Goal: Navigation & Orientation: Go to known website

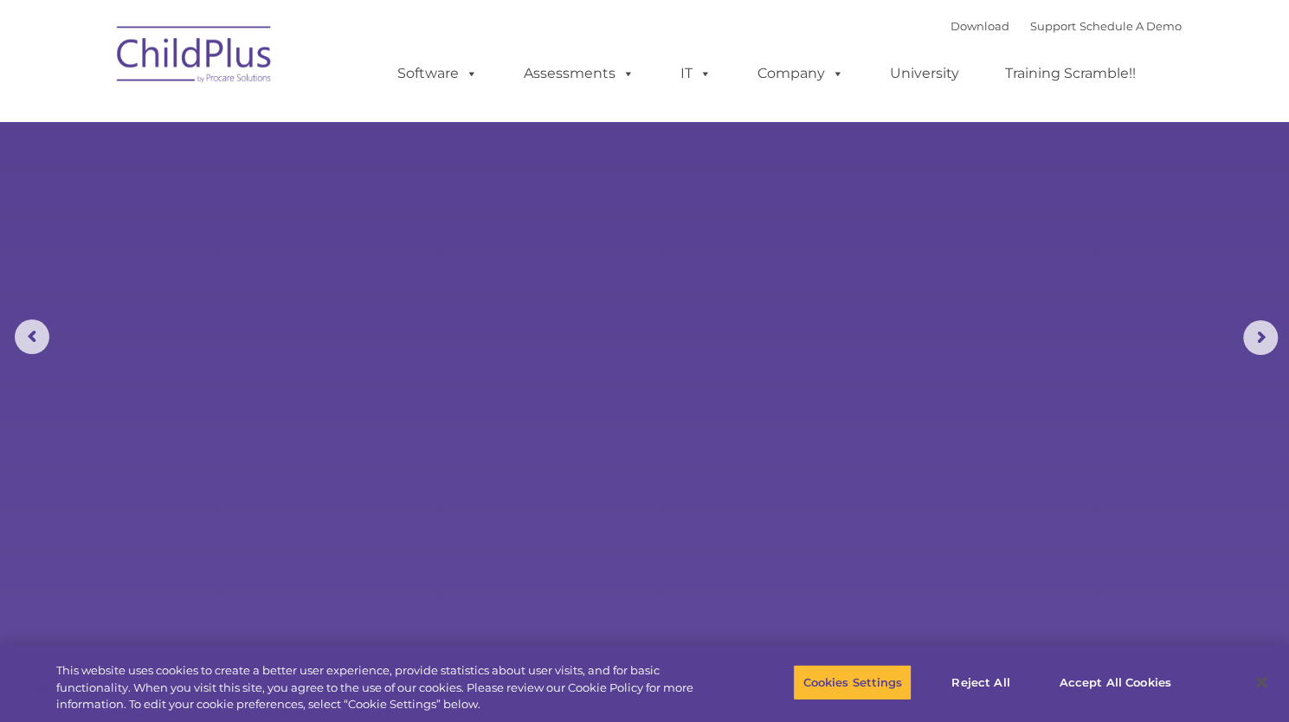
select select "MEDIUM"
click at [1126, 657] on div "Cookies Settings Reject All Accept All Cookies" at bounding box center [992, 683] width 398 height 61
click at [1150, 676] on button "Accept All Cookies" at bounding box center [1114, 682] width 131 height 36
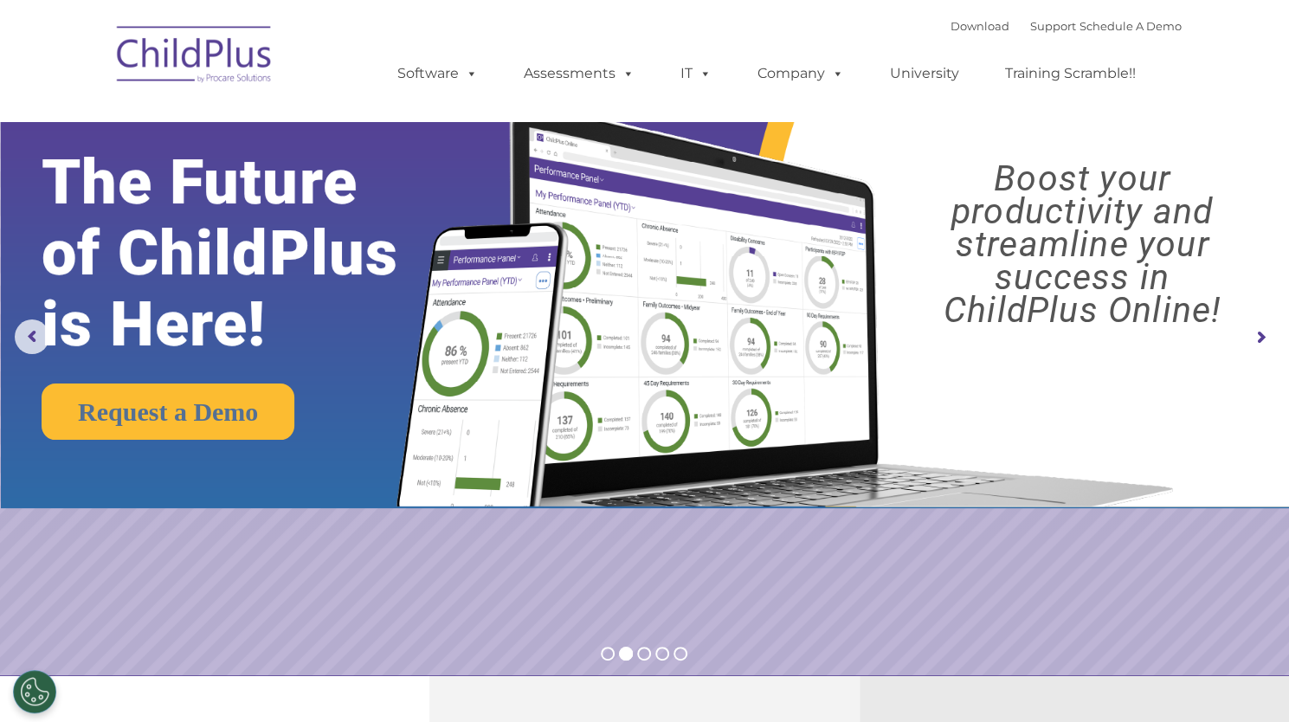
click at [214, 70] on img at bounding box center [194, 57] width 173 height 87
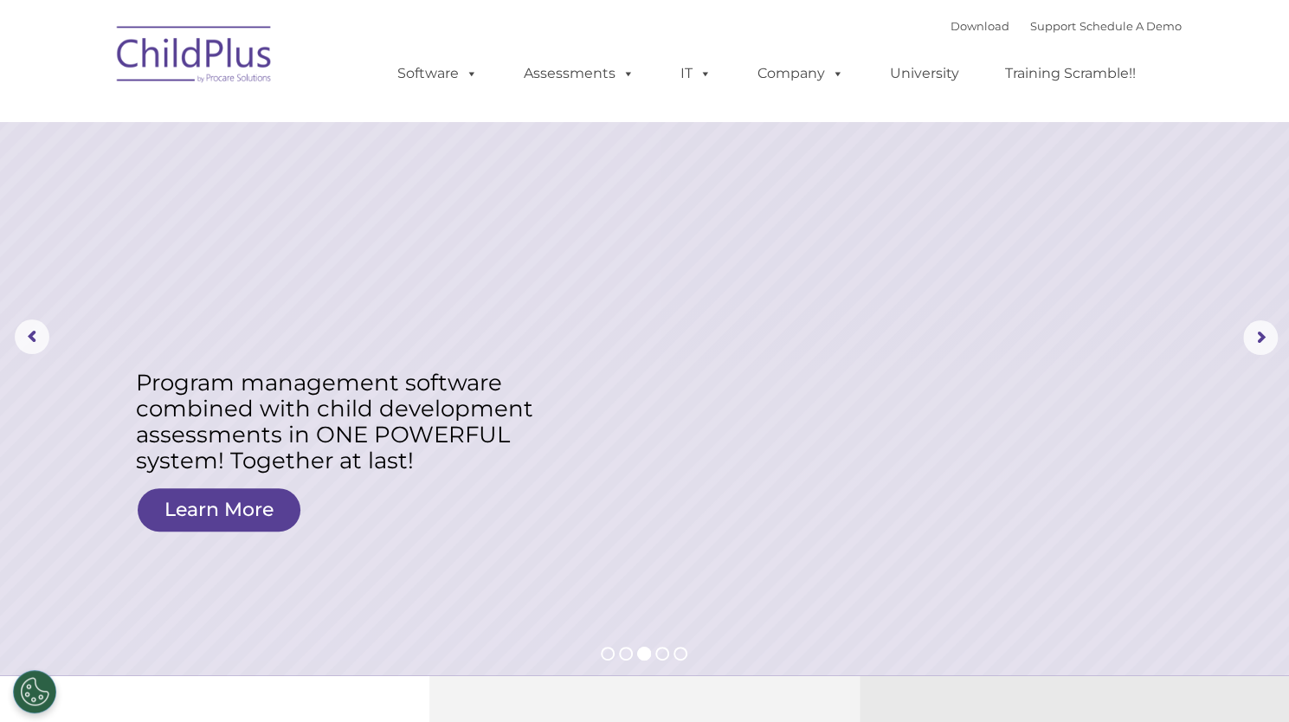
click at [233, 60] on img at bounding box center [194, 57] width 173 height 87
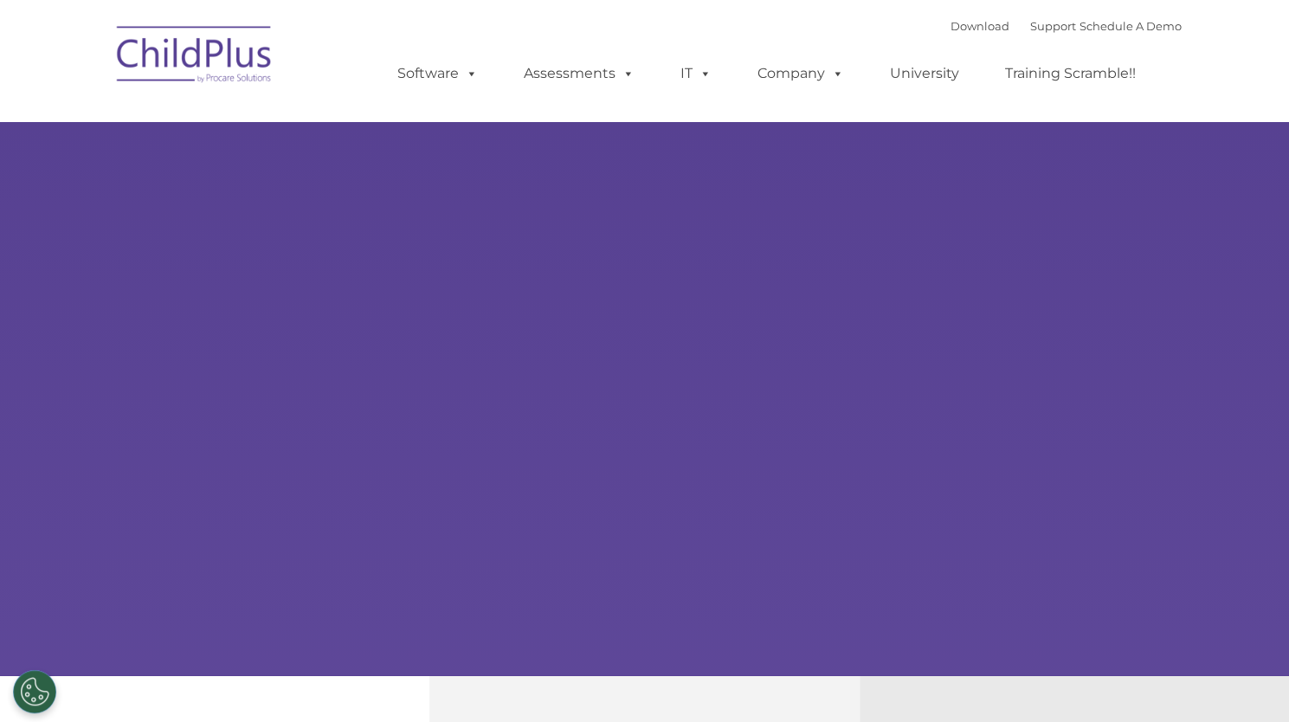
type input ""
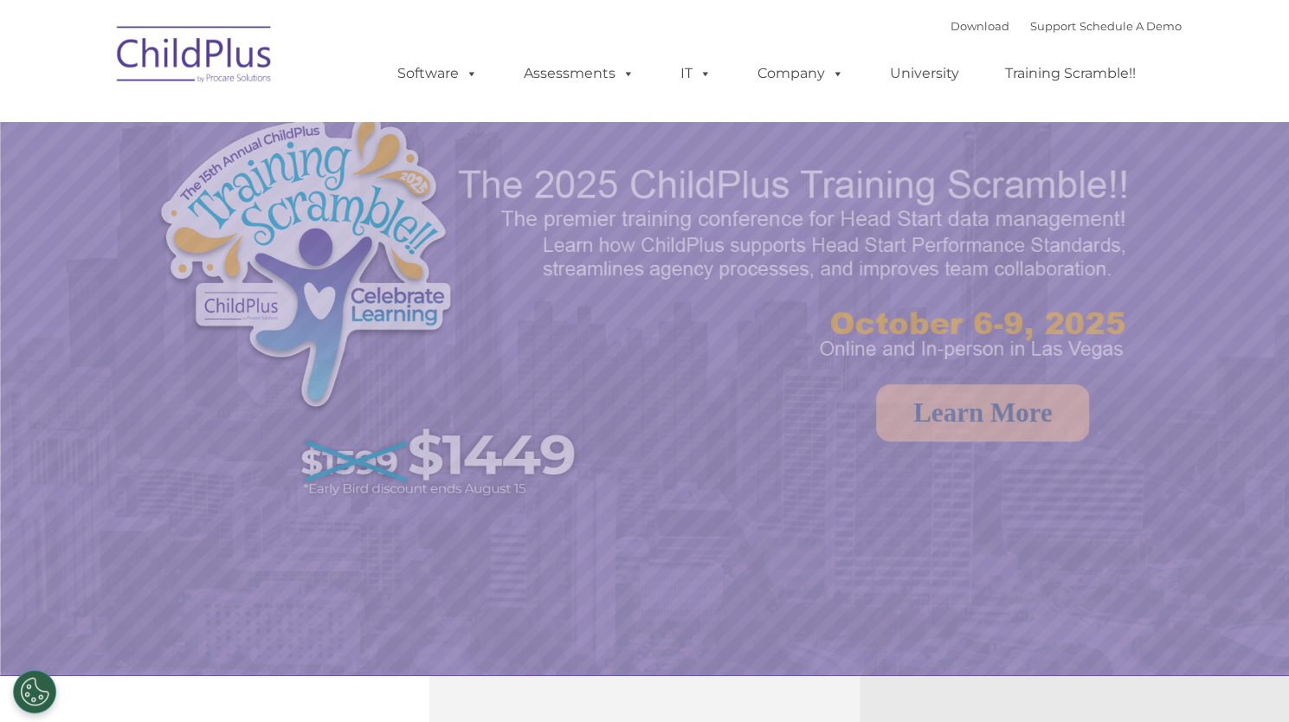
select select "MEDIUM"
